Goal: Find specific page/section: Find specific page/section

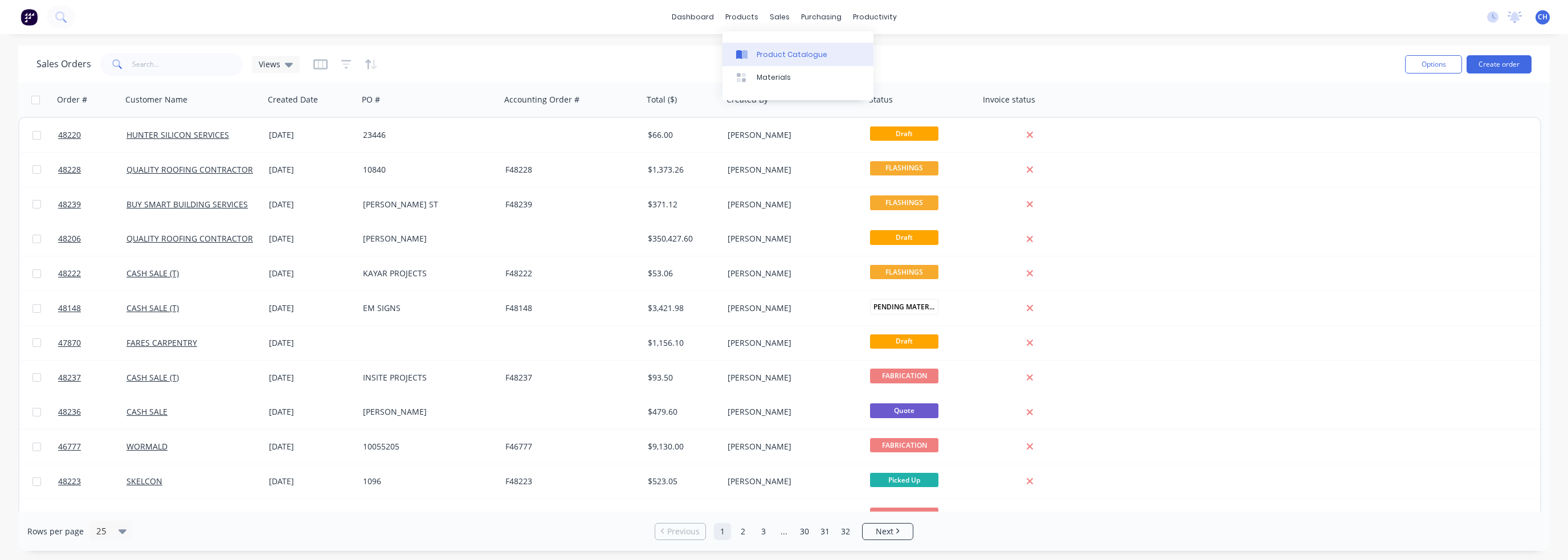
click at [775, 54] on div "Product Catalogue" at bounding box center [792, 54] width 71 height 10
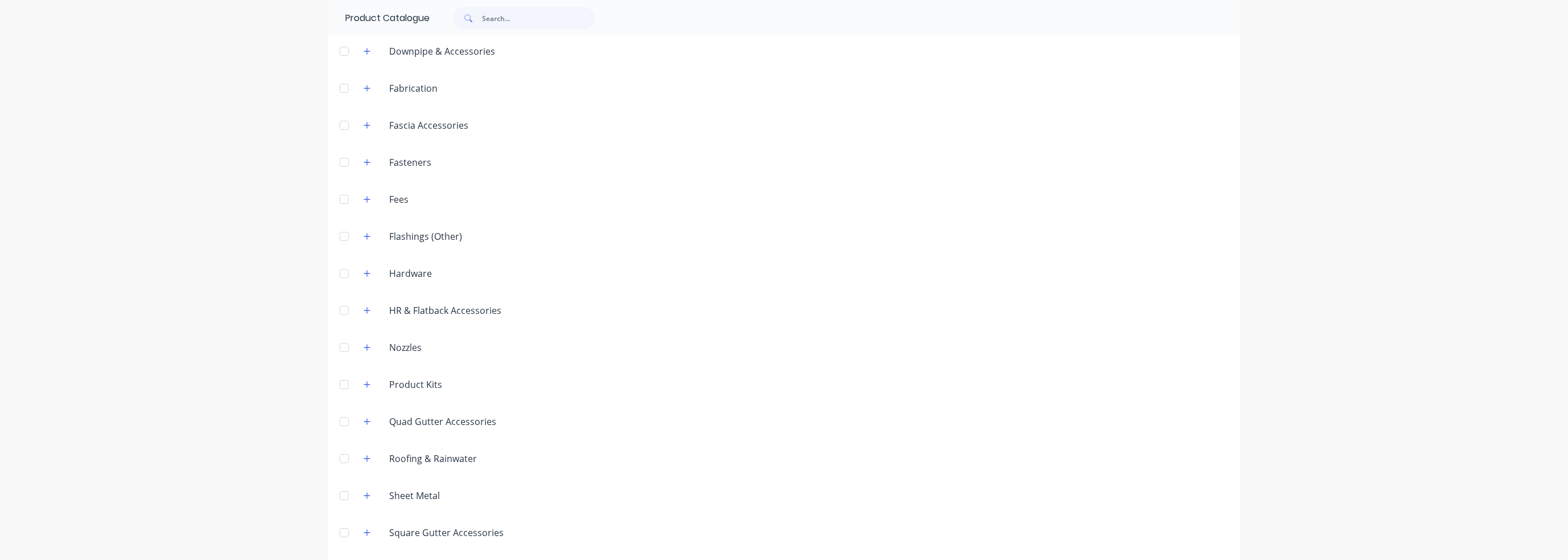
scroll to position [162, 0]
click at [366, 531] on icon "button" at bounding box center [367, 531] width 6 height 6
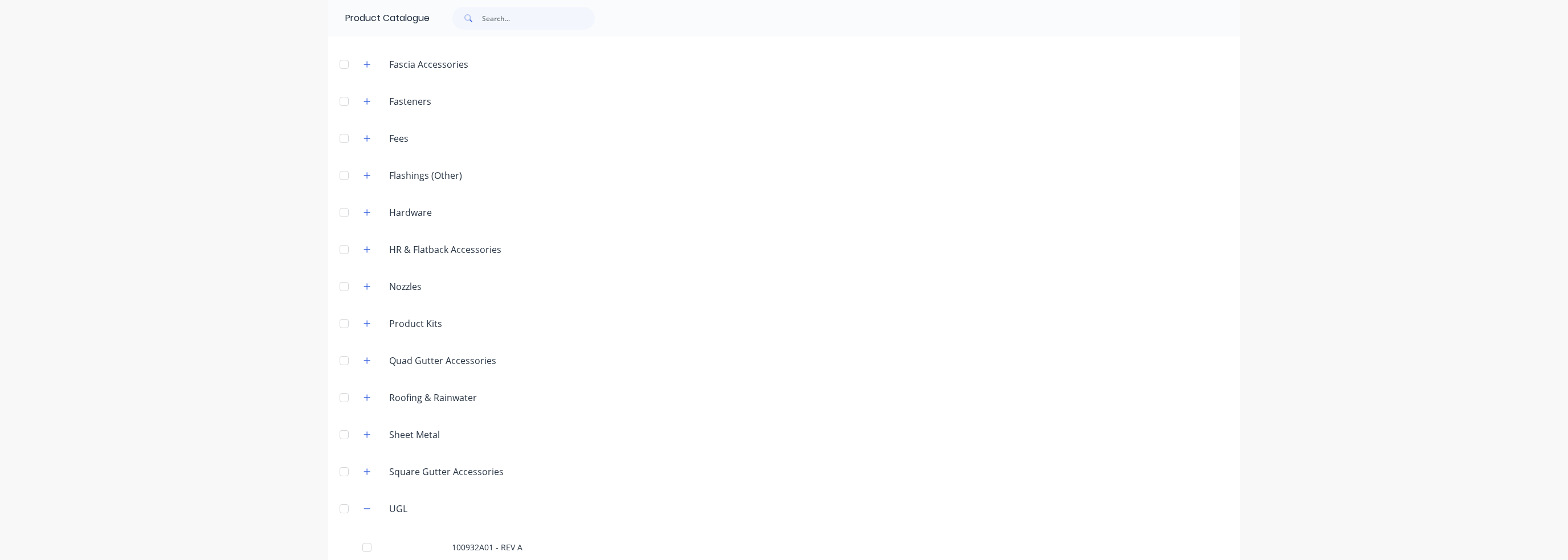
scroll to position [203, 0]
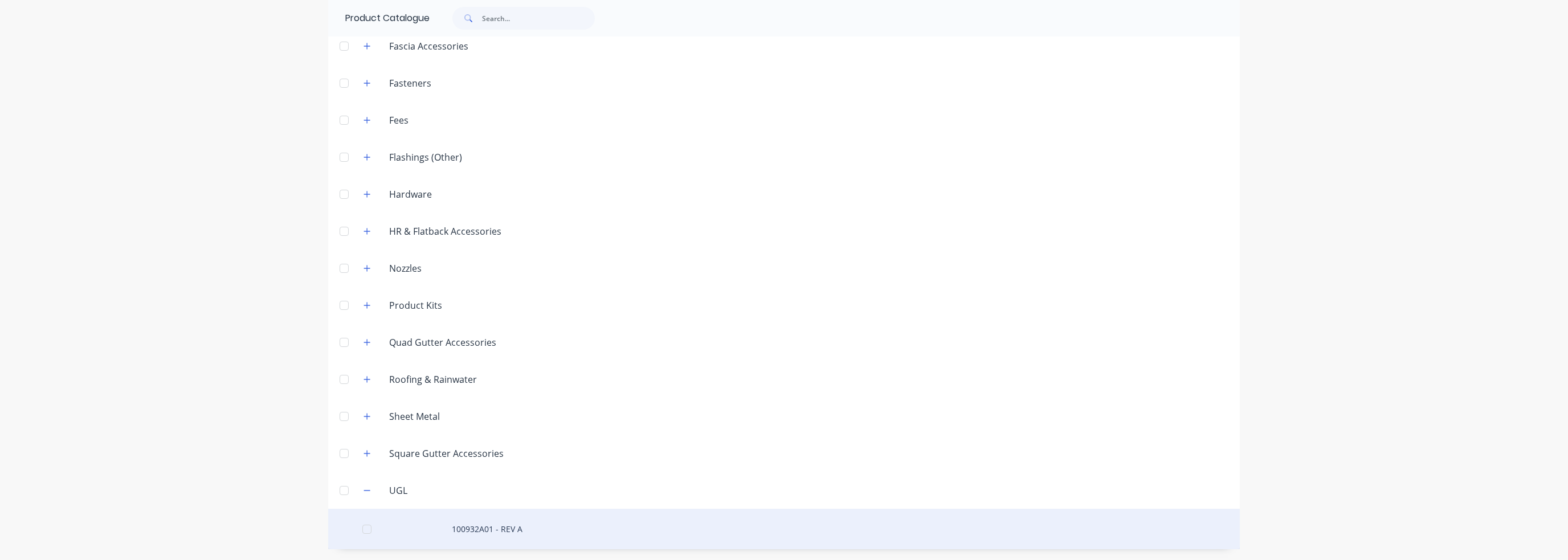
click at [473, 533] on div "100932A01 - REV A" at bounding box center [784, 529] width 912 height 41
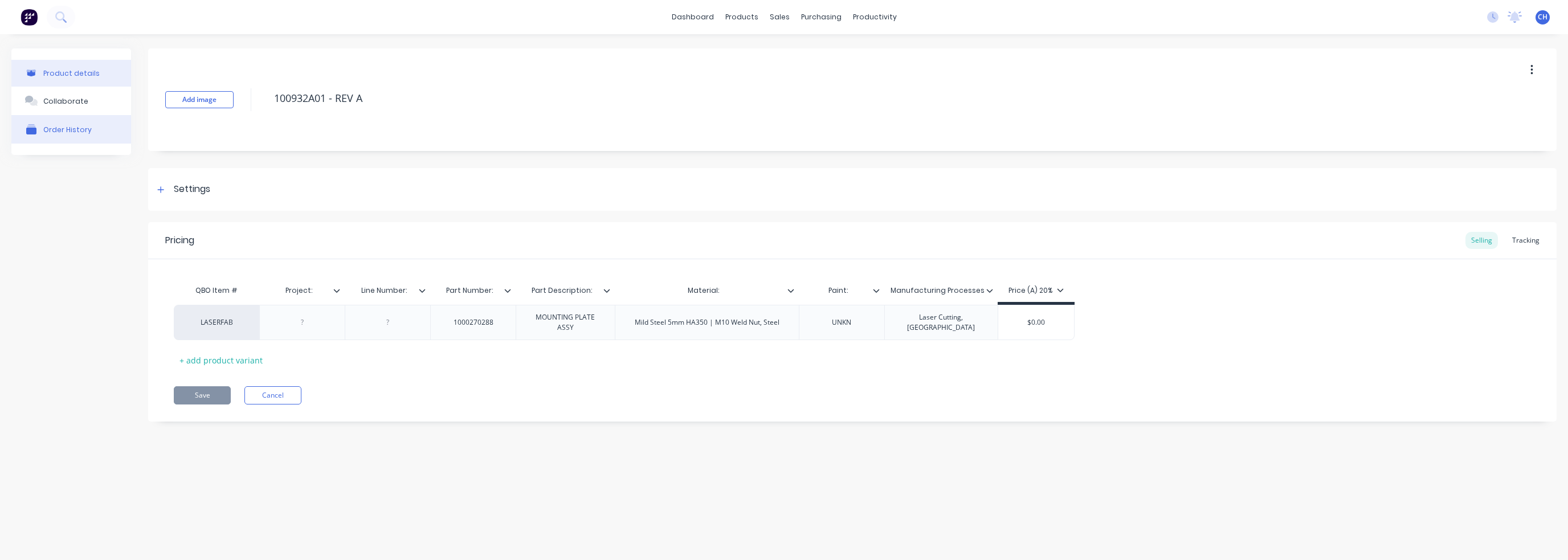
click at [78, 133] on div "Order History" at bounding box center [67, 130] width 48 height 9
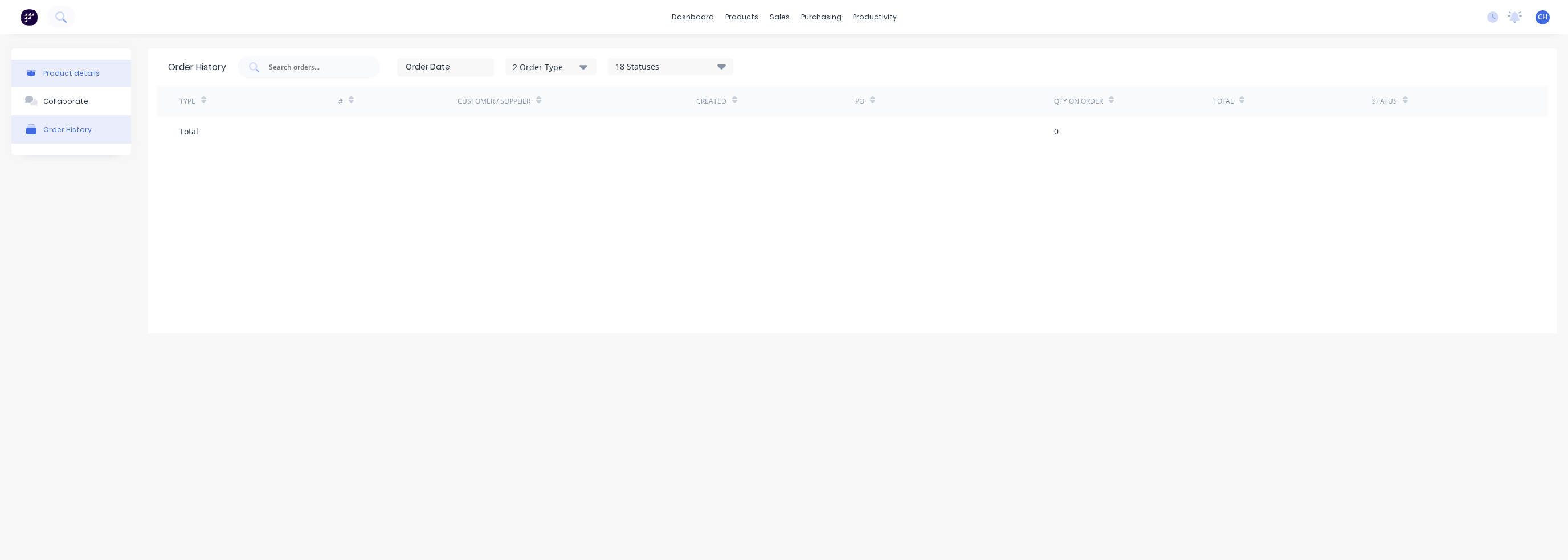
click at [84, 76] on div "Product details" at bounding box center [71, 73] width 56 height 9
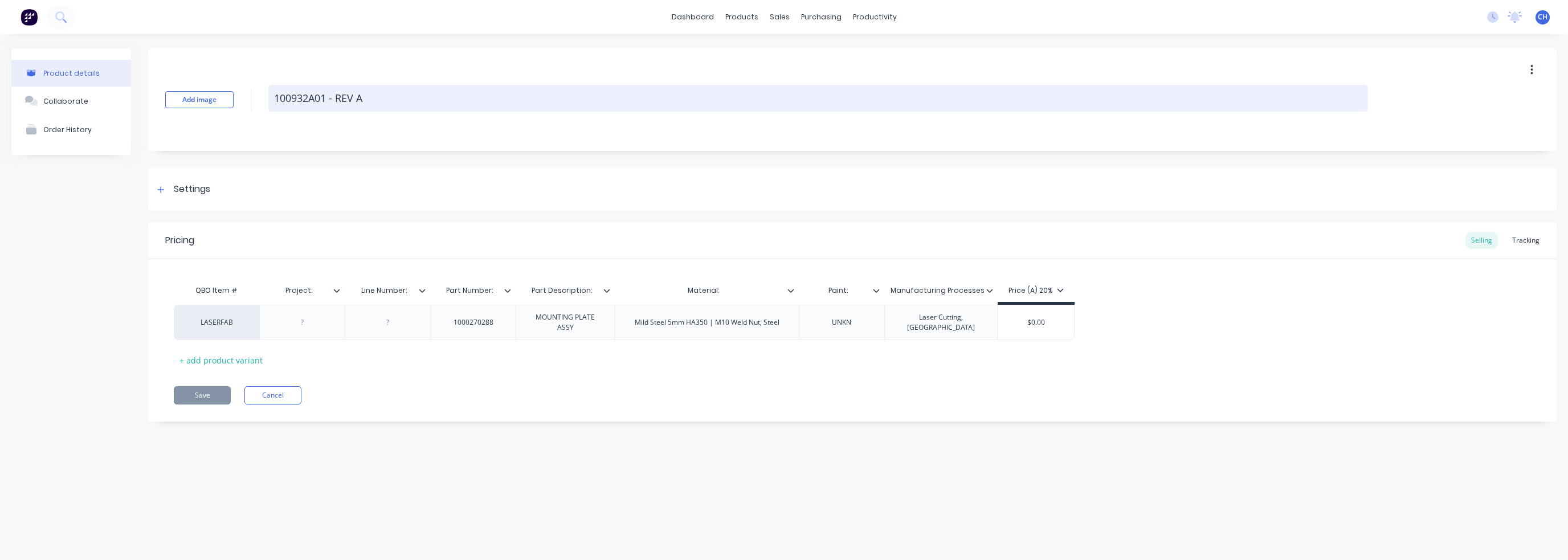
click at [401, 102] on textarea "100932A01 - REV A" at bounding box center [817, 98] width 1099 height 27
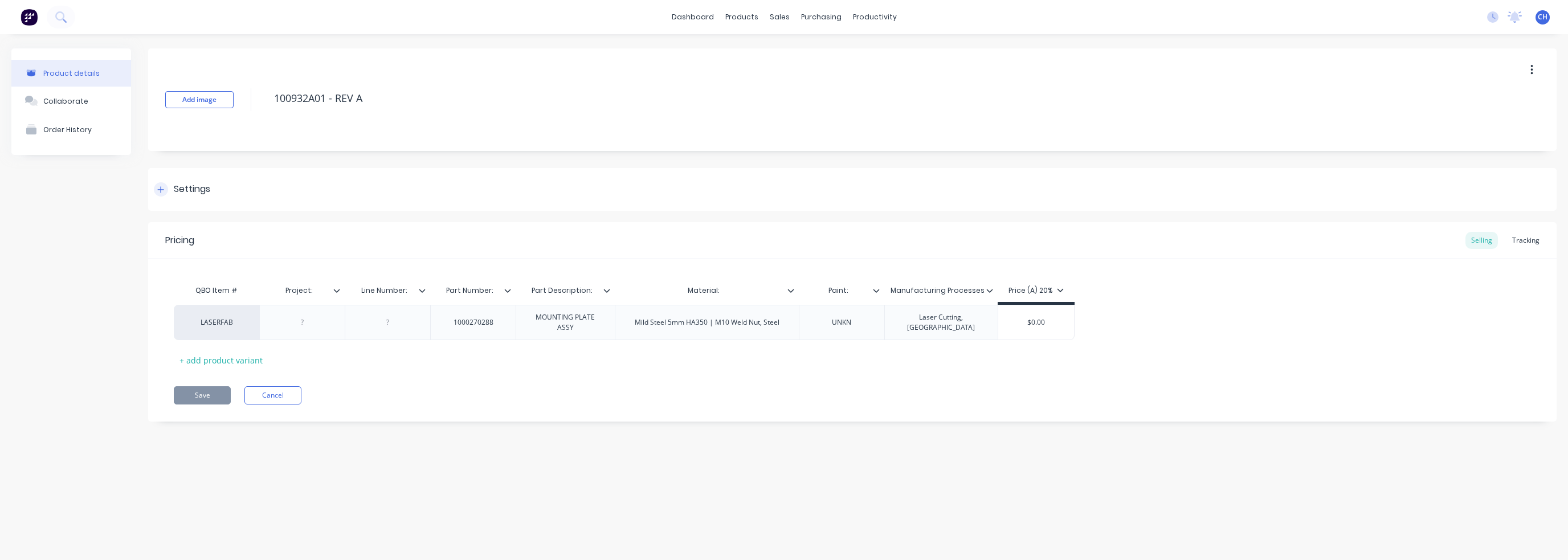
click at [176, 184] on div "Settings" at bounding box center [192, 189] width 36 height 14
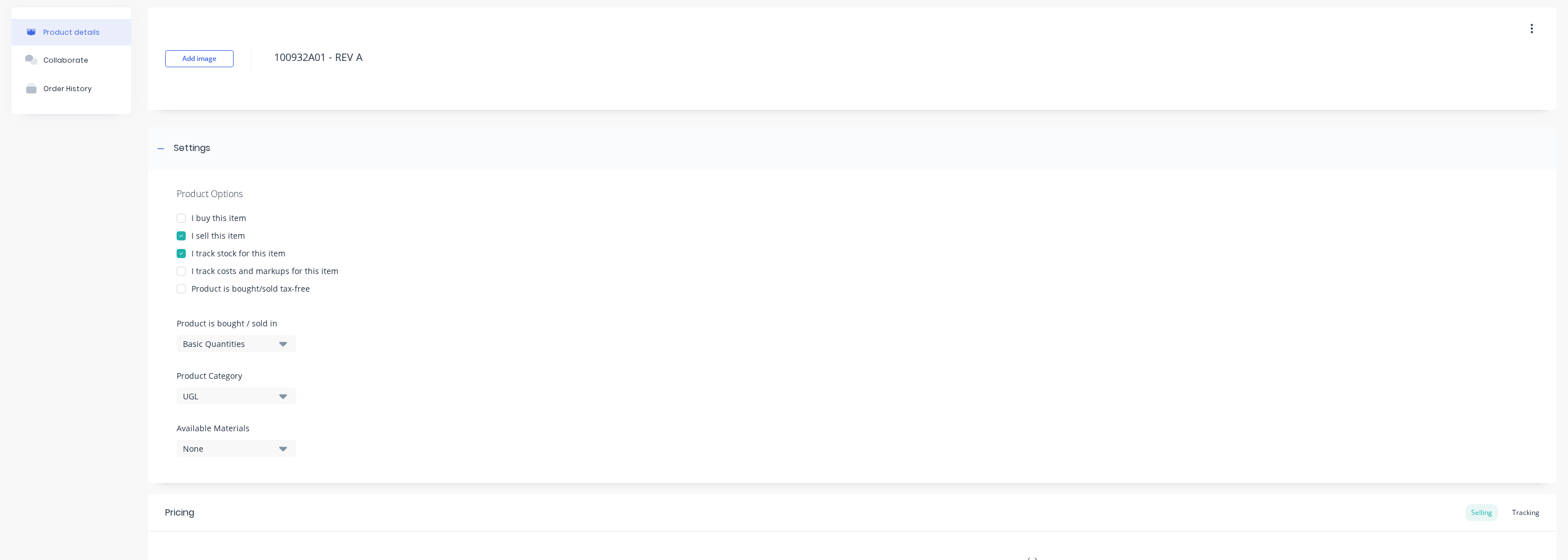
scroll to position [114, 0]
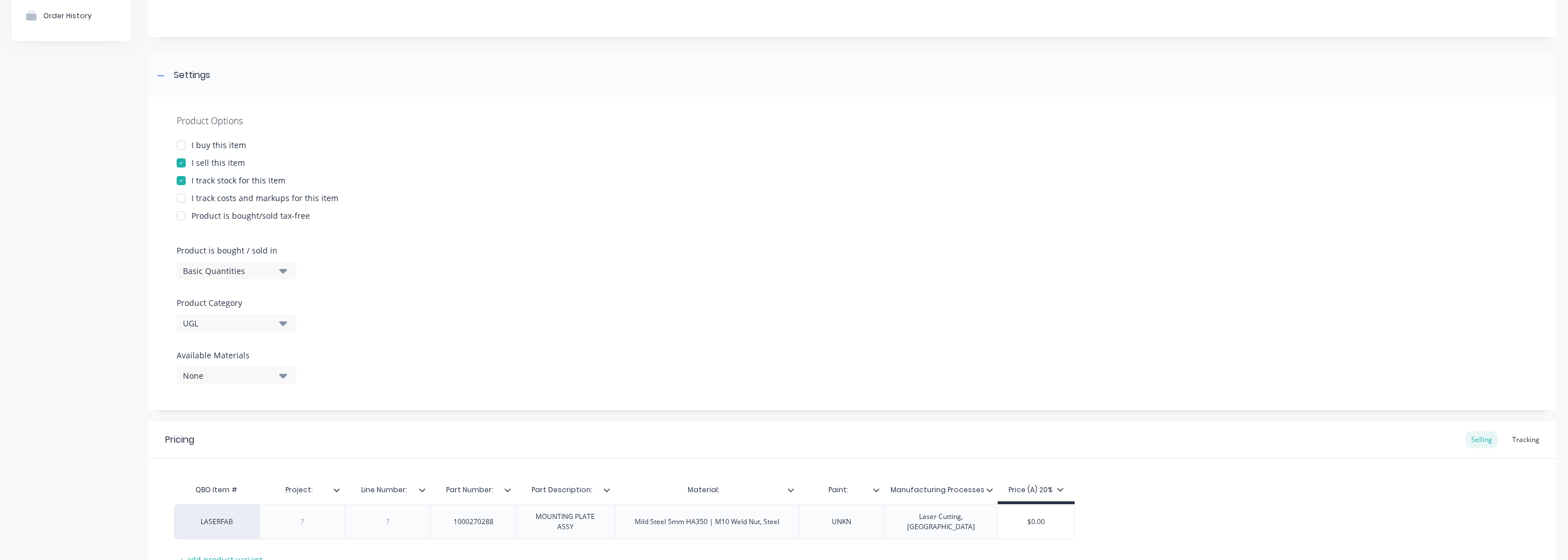
click at [280, 269] on icon "button" at bounding box center [283, 271] width 8 height 4
click at [280, 269] on icon "button" at bounding box center [283, 271] width 8 height 4
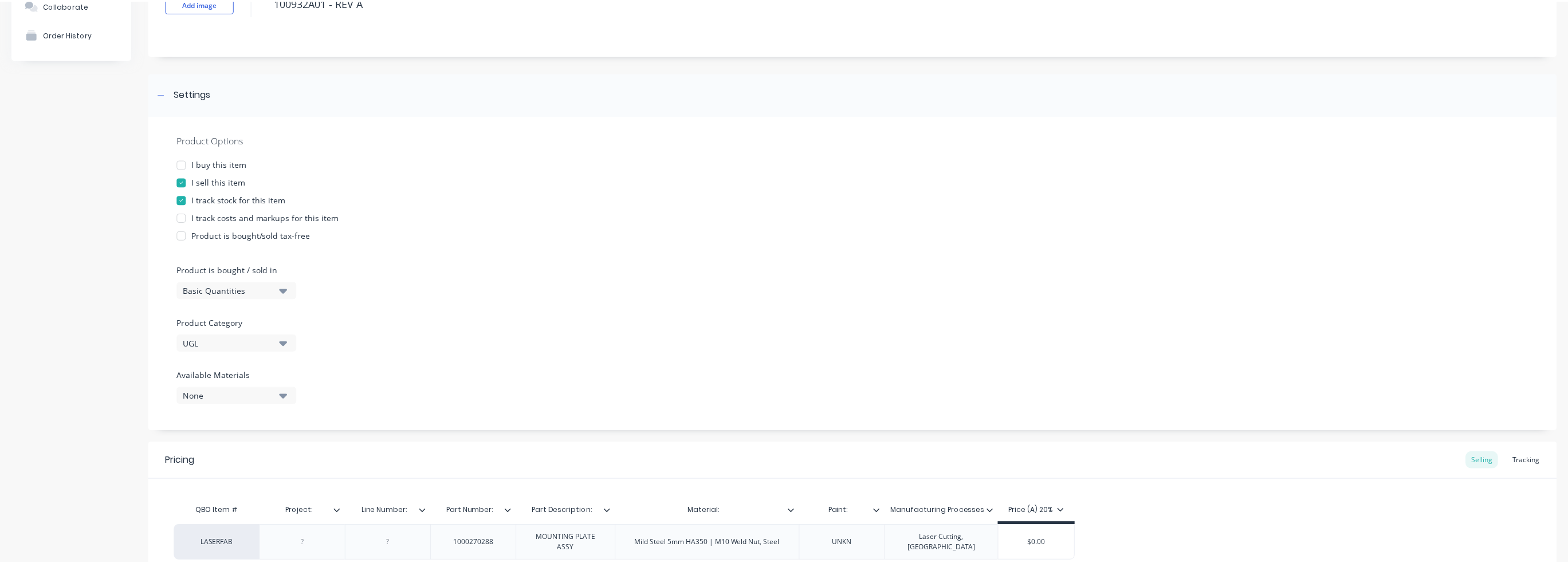
scroll to position [0, 0]
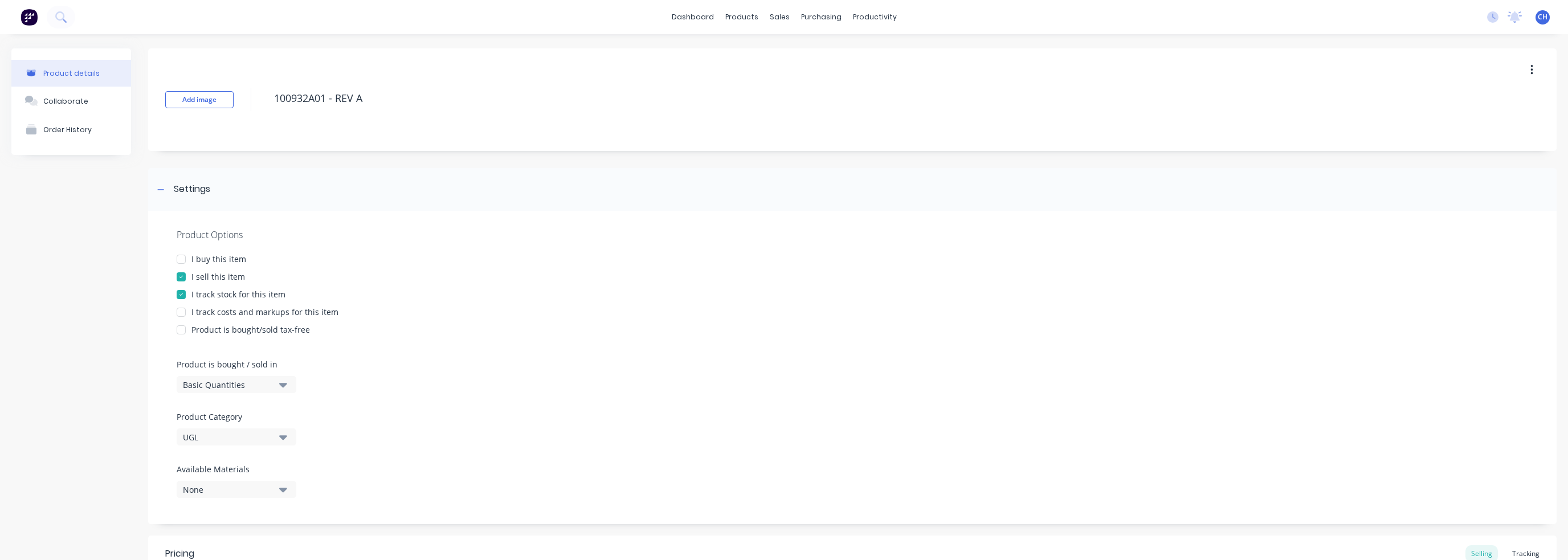
click at [94, 74] on div "Product details" at bounding box center [71, 73] width 56 height 9
click at [736, 76] on icon at bounding box center [737, 78] width 9 height 9
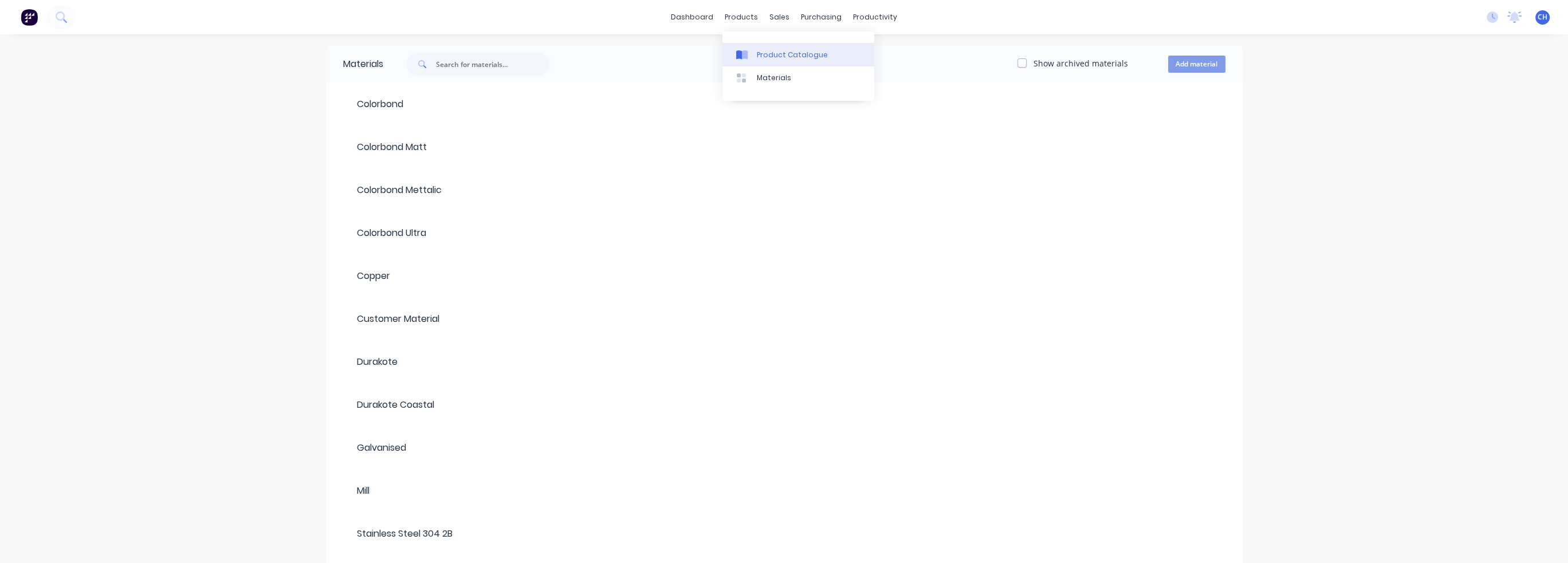
click at [770, 57] on div "Product Catalogue" at bounding box center [792, 55] width 71 height 10
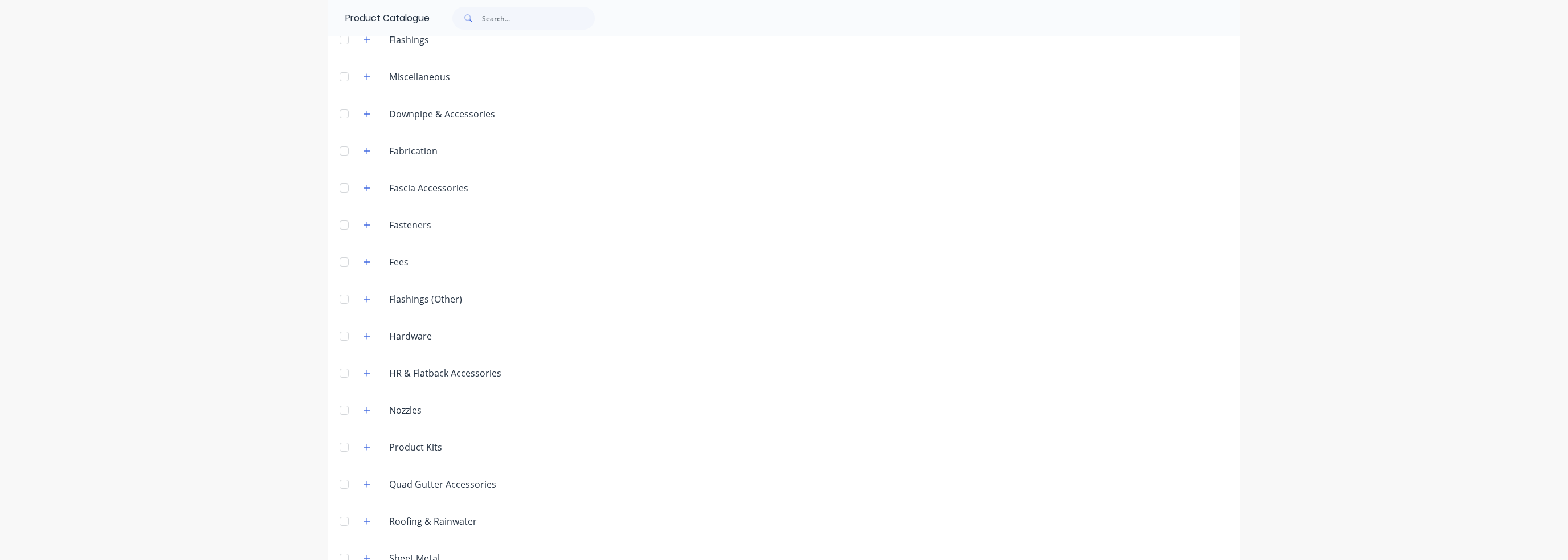
scroll to position [203, 0]
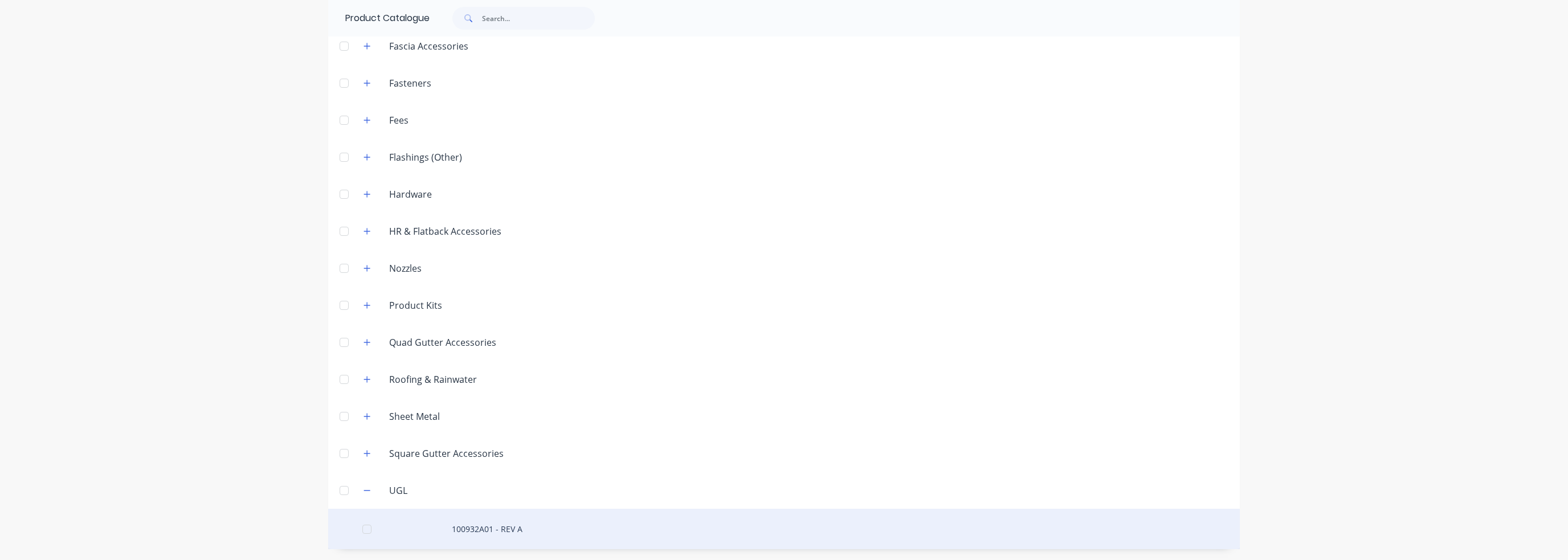
click at [474, 532] on div "100932A01 - REV A" at bounding box center [784, 529] width 912 height 41
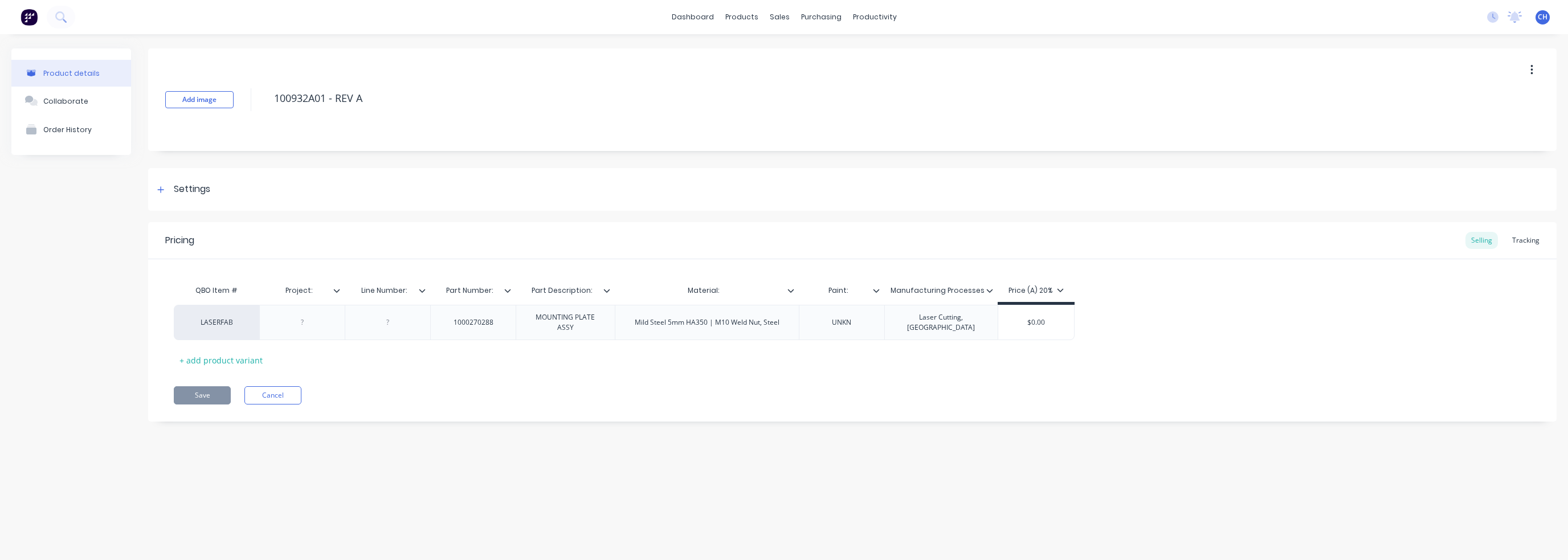
type textarea "x"
click at [1531, 69] on icon "button" at bounding box center [1532, 70] width 3 height 12
